Goal: Book appointment/travel/reservation

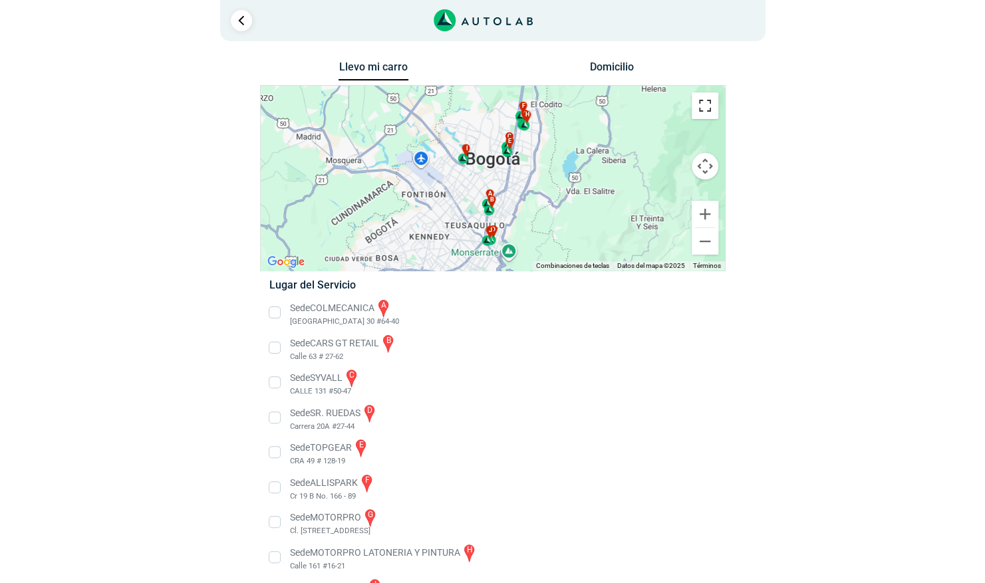
click at [704, 110] on button "Cambiar a la vista en pantalla completa" at bounding box center [705, 105] width 27 height 27
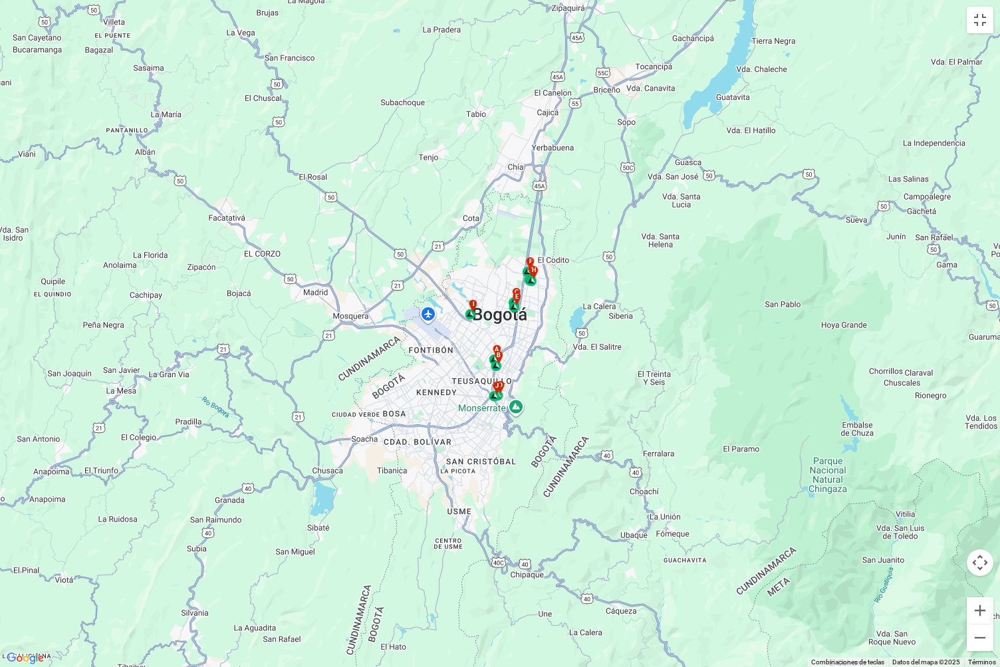
click at [541, 284] on div "a b c d e f g" at bounding box center [500, 333] width 1000 height 667
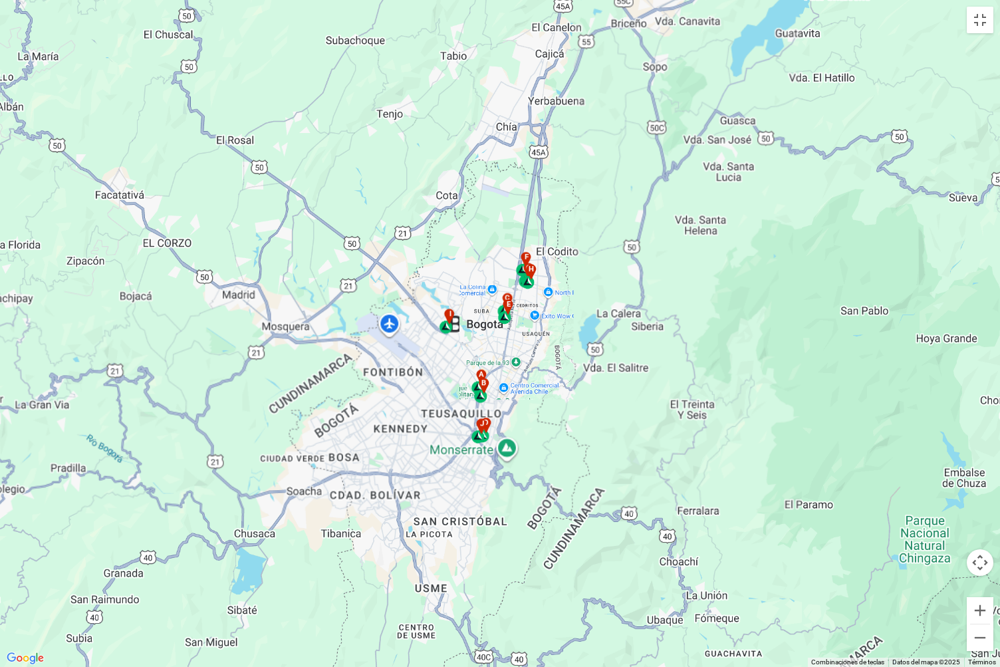
click at [541, 284] on div "a b c d e f g" at bounding box center [500, 333] width 1000 height 667
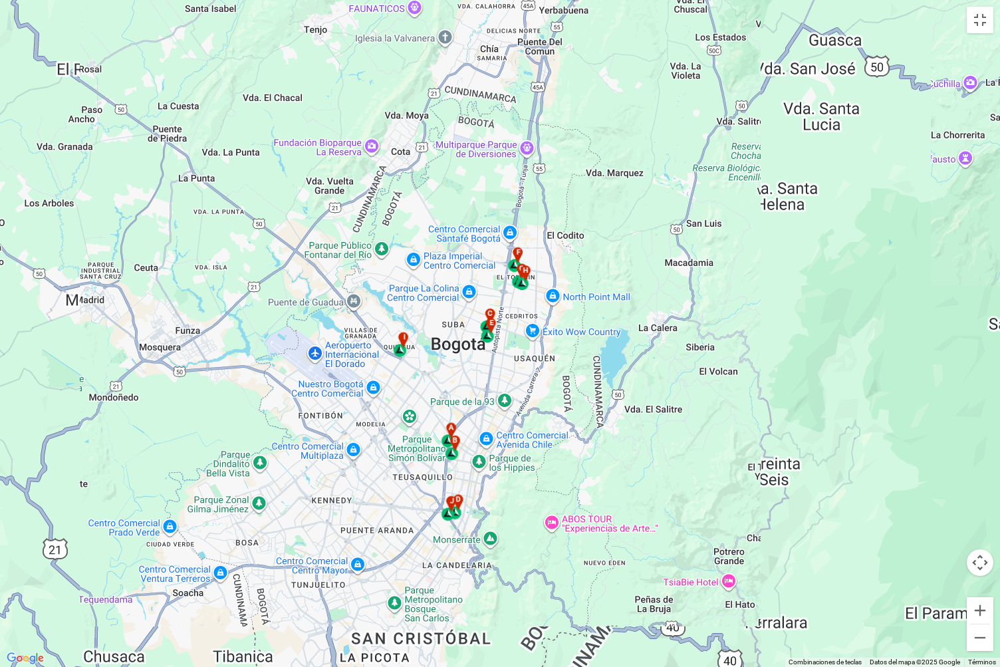
click at [541, 284] on div "a b c d e f g" at bounding box center [500, 333] width 1000 height 667
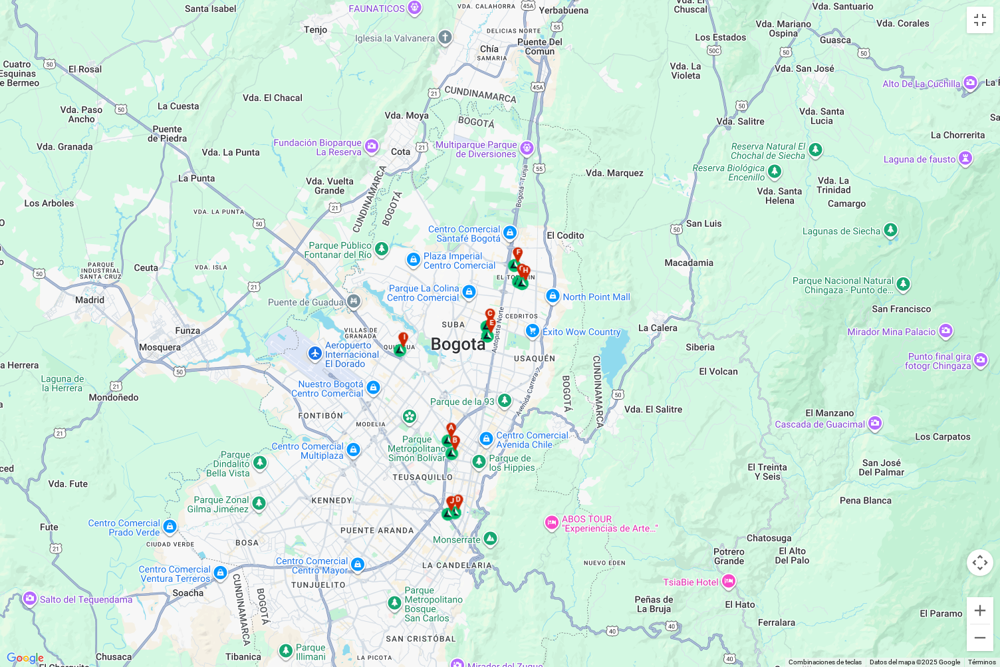
click at [541, 284] on div "a b c d e f g" at bounding box center [500, 333] width 1000 height 667
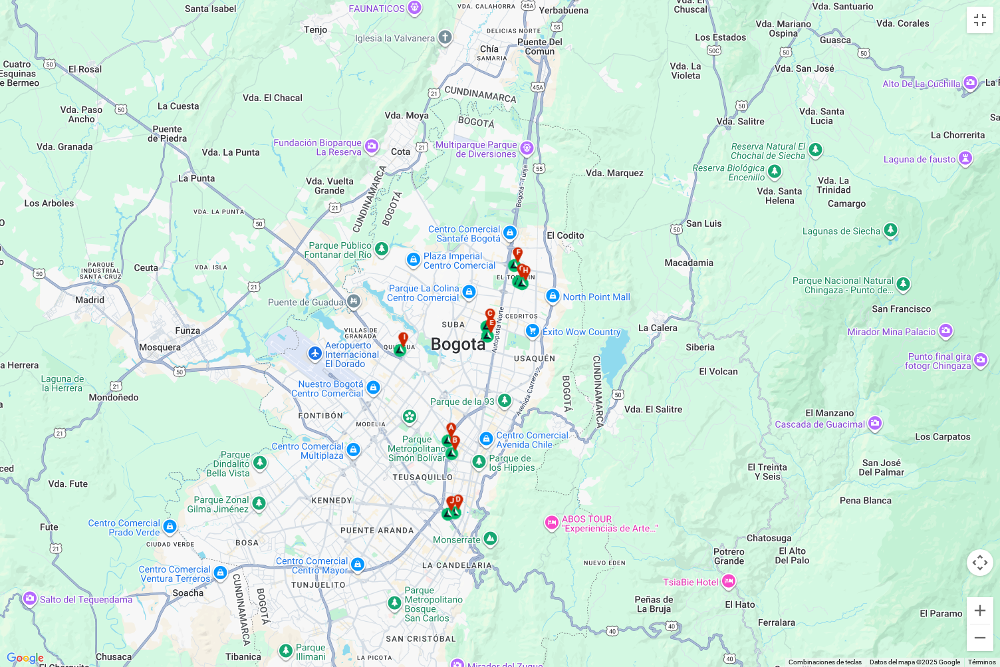
click at [541, 284] on div "a b c d e f g" at bounding box center [500, 333] width 1000 height 667
click at [979, 583] on button "Ampliar" at bounding box center [980, 610] width 27 height 27
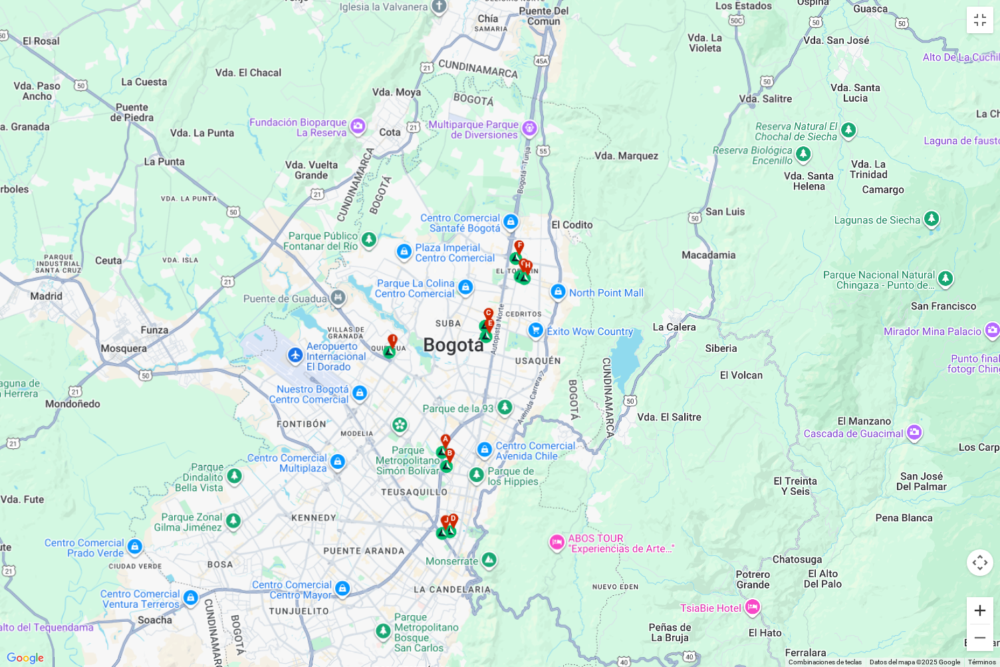
click at [979, 583] on button "Ampliar" at bounding box center [980, 610] width 27 height 27
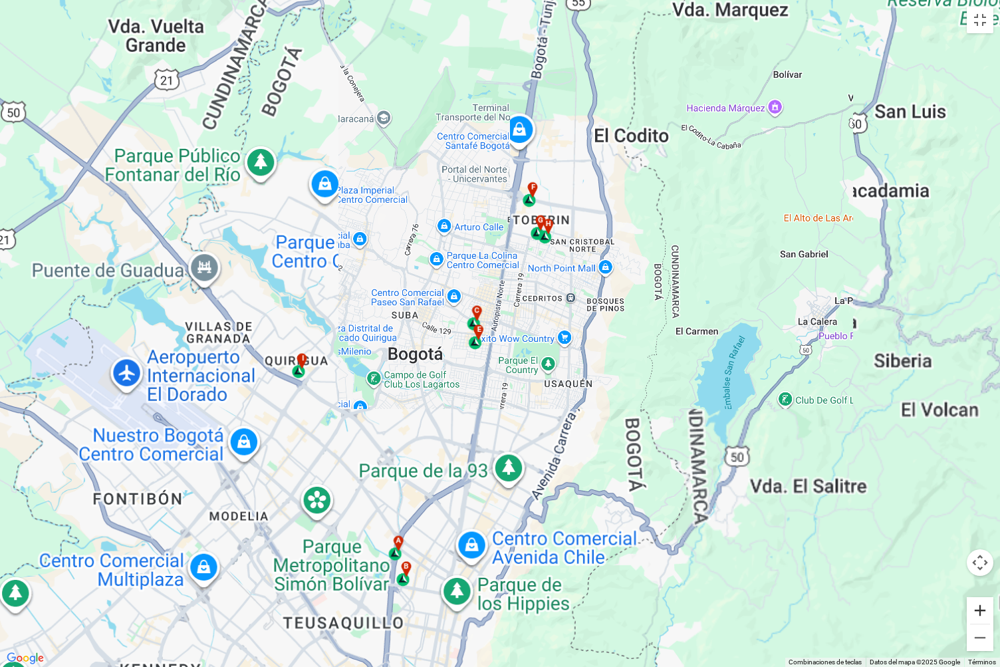
click at [979, 583] on button "Ampliar" at bounding box center [980, 610] width 27 height 27
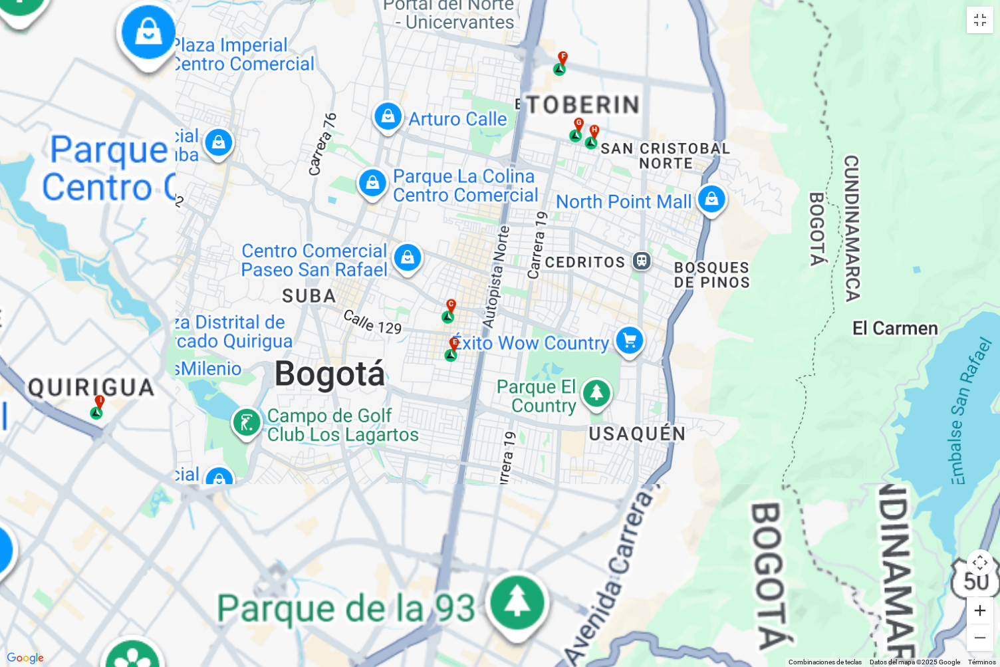
click at [979, 583] on button "Ampliar" at bounding box center [980, 610] width 27 height 27
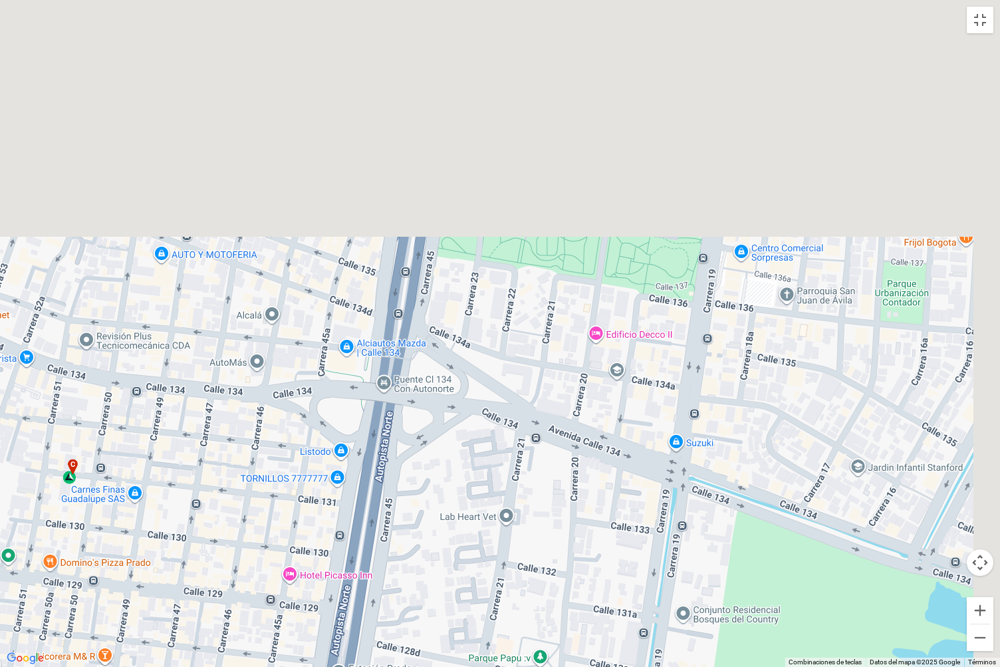
drag, startPoint x: 839, startPoint y: 297, endPoint x: 809, endPoint y: 652, distance: 356.4
click at [809, 583] on div "a b c d e f g" at bounding box center [500, 333] width 1000 height 667
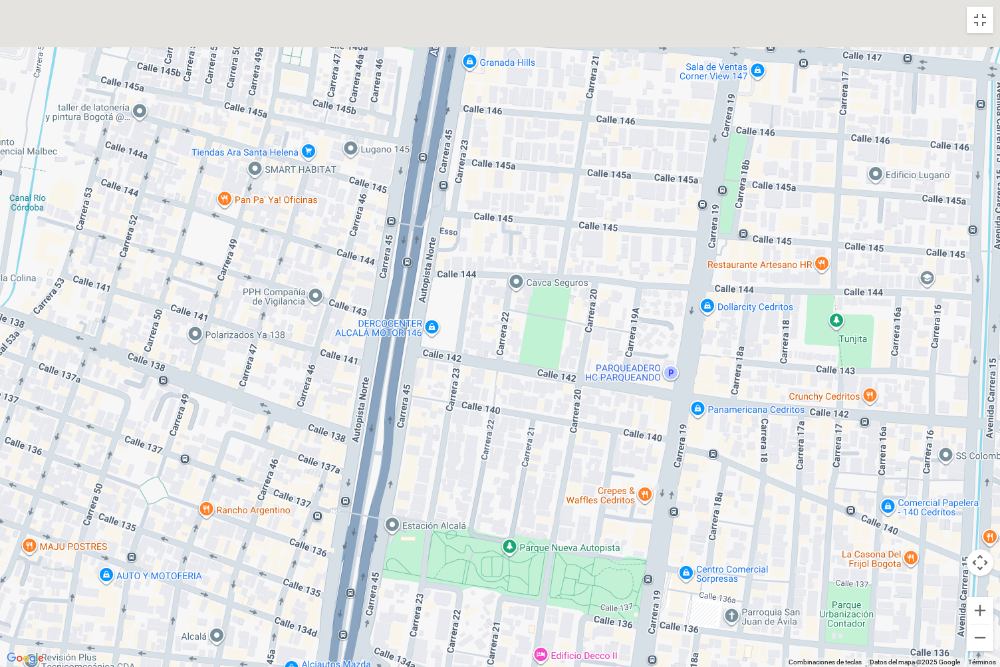
drag, startPoint x: 727, startPoint y: 440, endPoint x: 676, endPoint y: 666, distance: 232.6
click at [676, 583] on div "a b c d e f g" at bounding box center [500, 333] width 1000 height 667
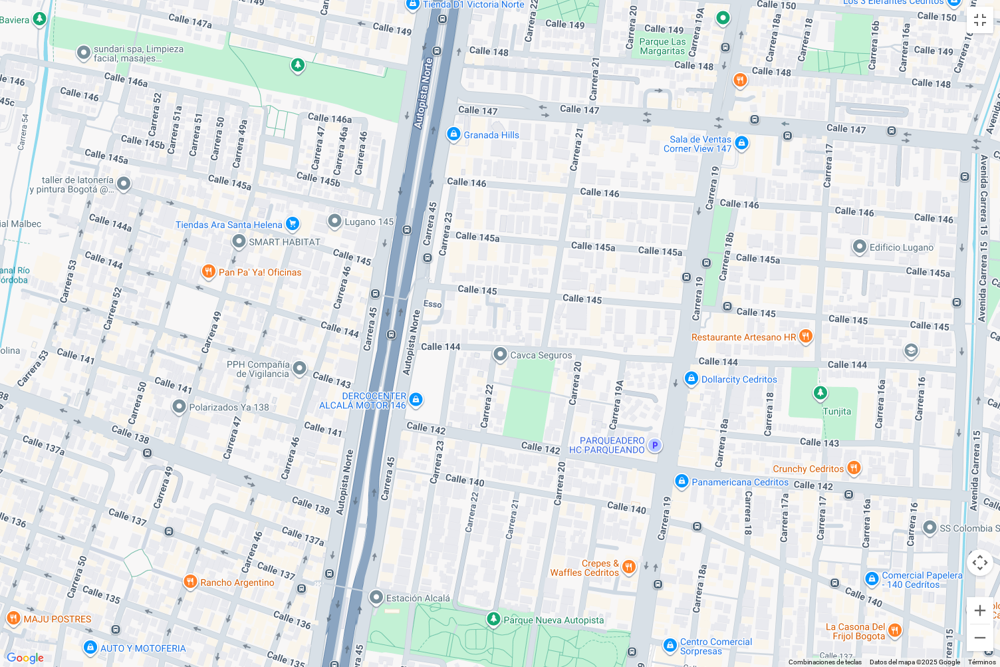
drag, startPoint x: 700, startPoint y: 507, endPoint x: 666, endPoint y: 666, distance: 163.0
click at [666, 583] on div "a b c d e f g" at bounding box center [500, 333] width 1000 height 667
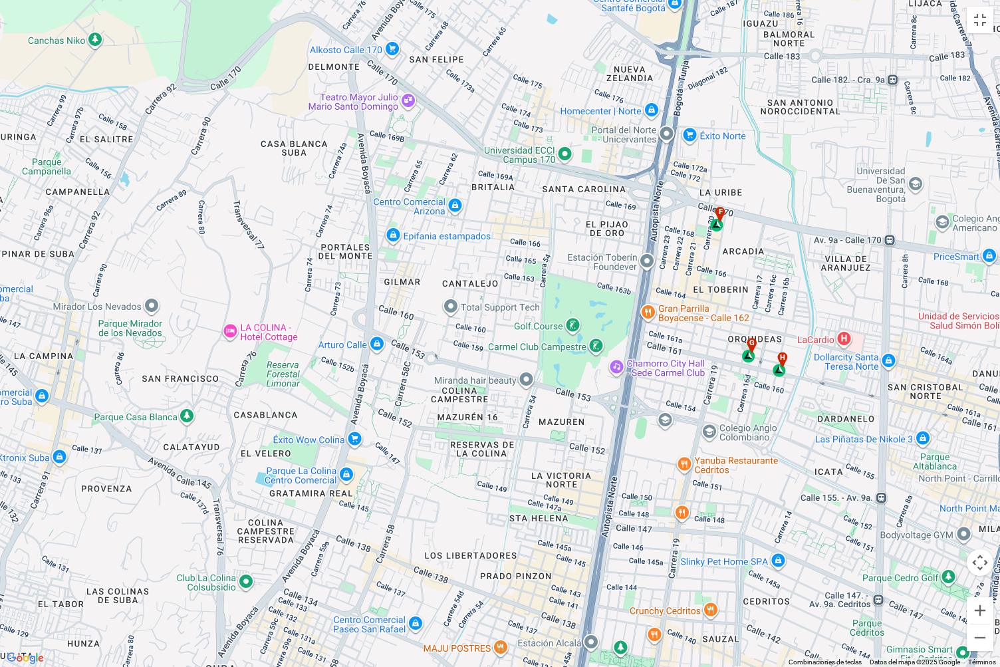
click at [777, 372] on div "h" at bounding box center [780, 364] width 15 height 25
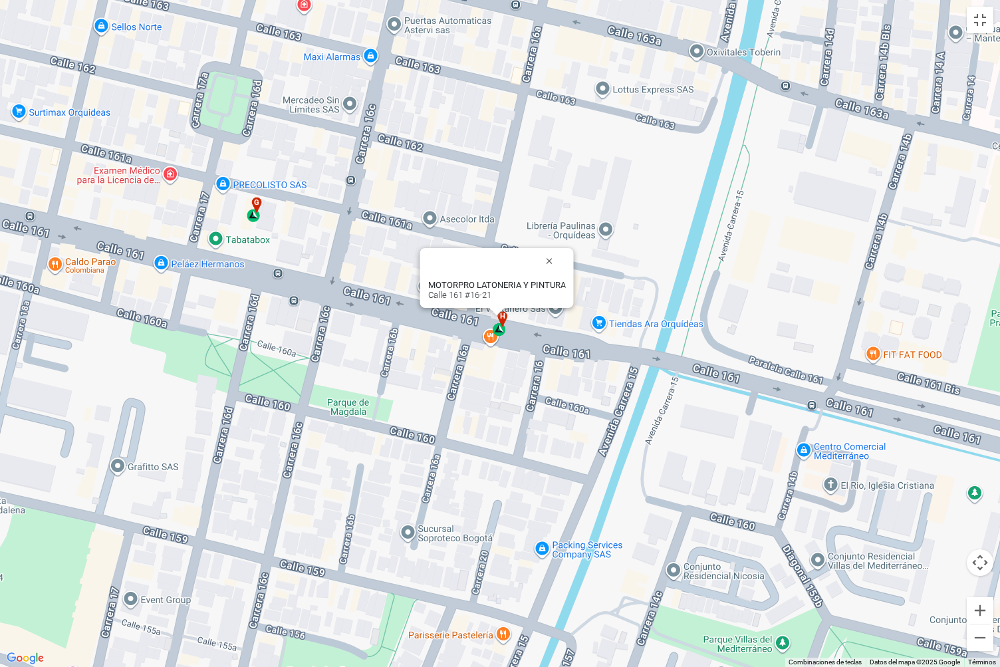
click at [257, 219] on div "g" at bounding box center [254, 209] width 15 height 25
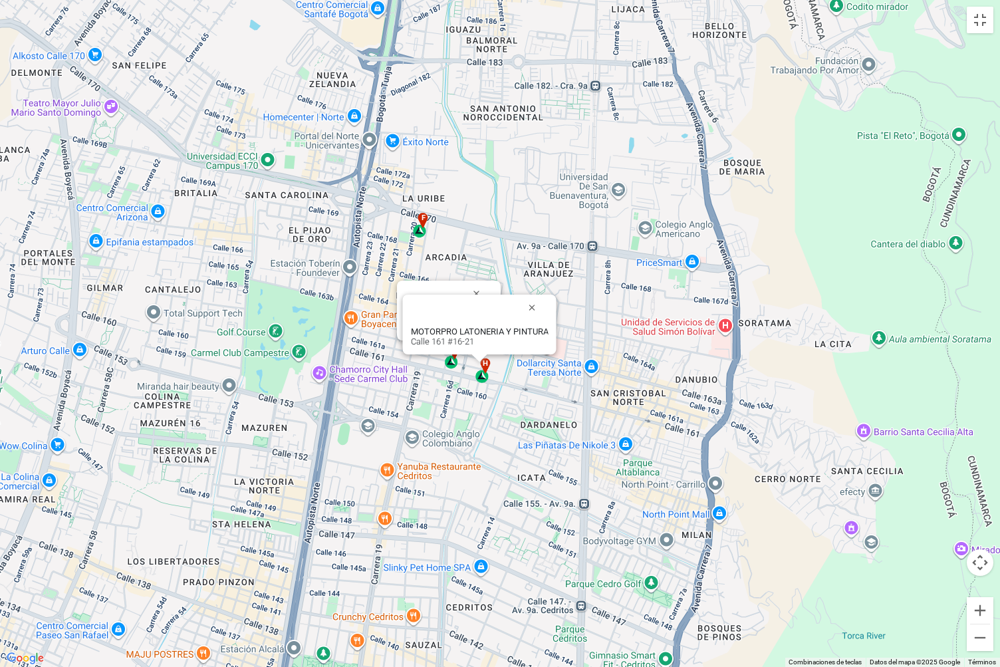
click at [423, 231] on div "f" at bounding box center [420, 224] width 15 height 25
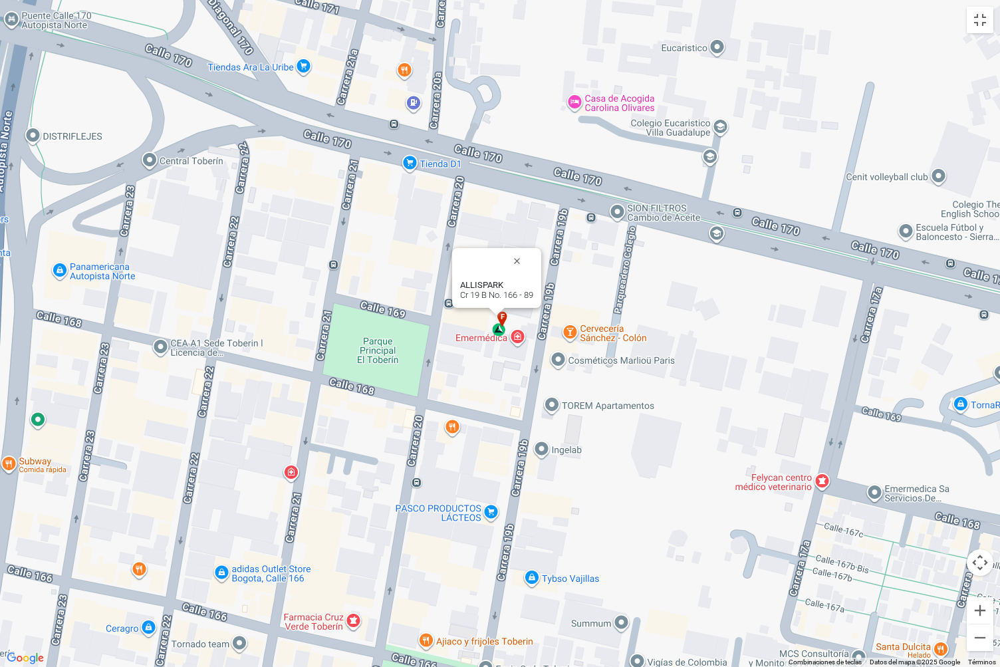
click at [485, 288] on b "ALLISPARK" at bounding box center [481, 285] width 43 height 10
click at [982, 29] on button "Cambiar a la vista en pantalla completa" at bounding box center [980, 20] width 27 height 27
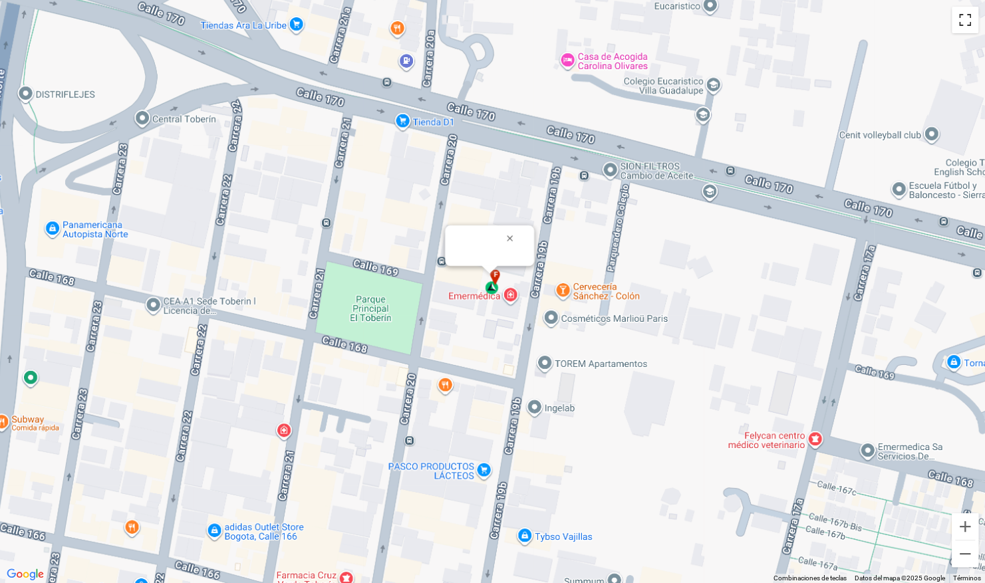
scroll to position [202, 0]
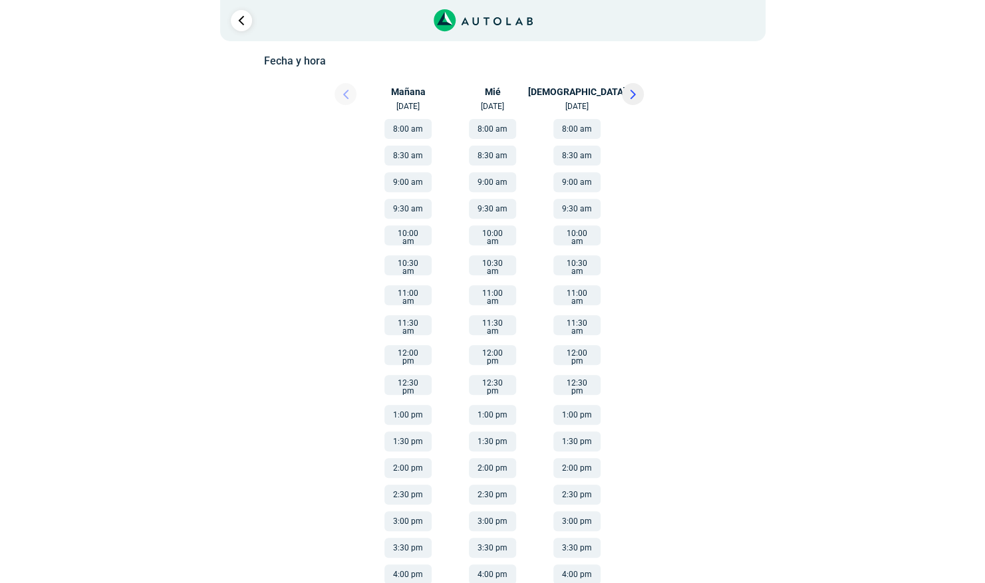
click at [406, 538] on button "3:30 pm" at bounding box center [407, 548] width 47 height 20
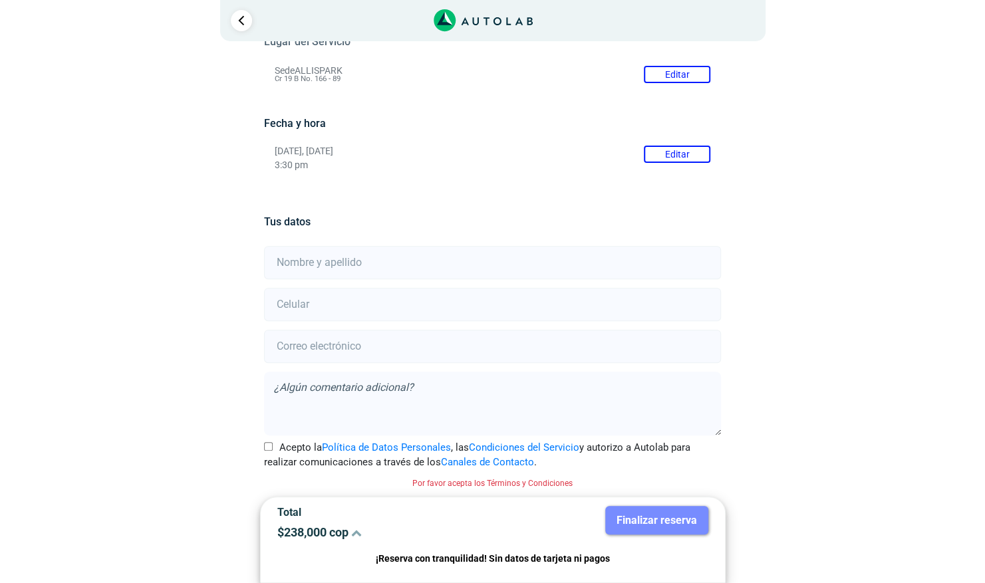
scroll to position [138, 0]
click at [269, 445] on input "Acepto la Política de Datos Personales , las Condiciones del Servicio y autoriz…" at bounding box center [268, 448] width 9 height 9
checkbox input "true"
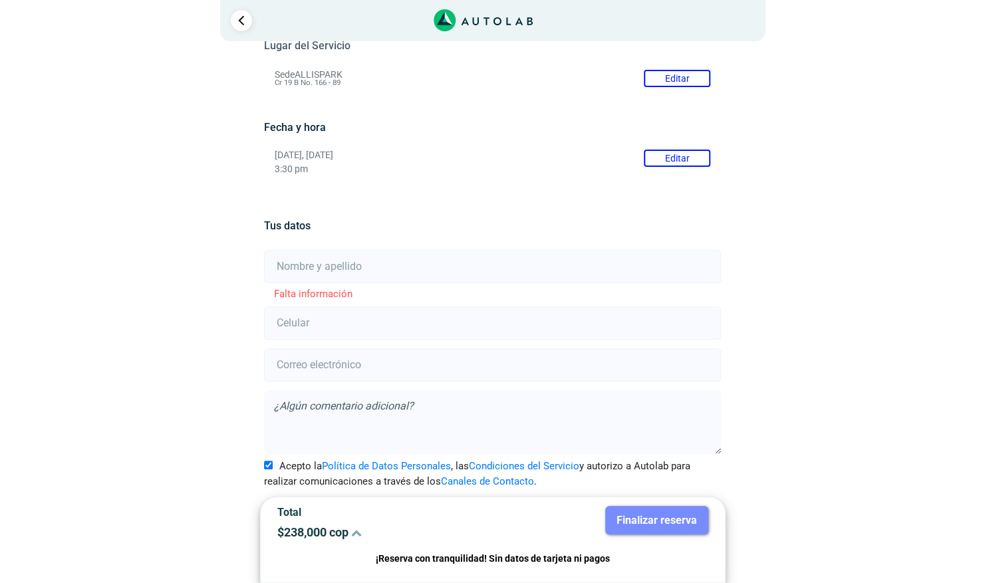
click at [359, 532] on icon at bounding box center [356, 532] width 11 height 11
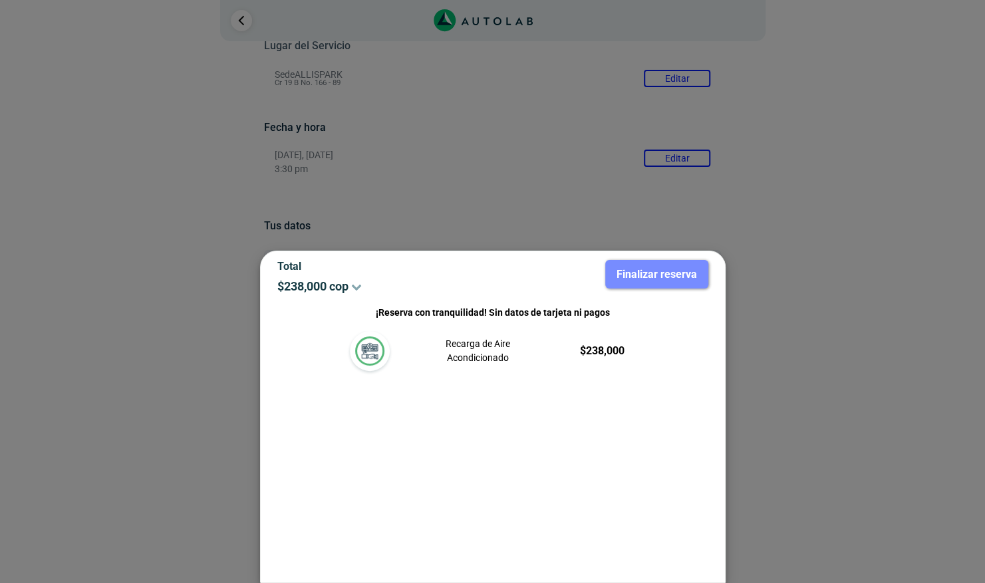
click at [361, 285] on icon at bounding box center [356, 286] width 11 height 11
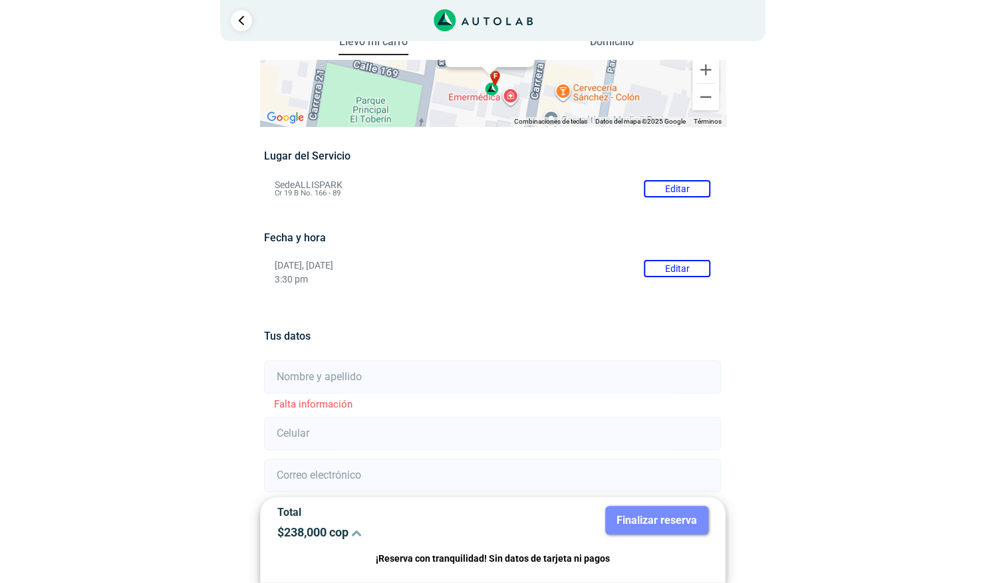
scroll to position [23, 0]
